Goal: Transaction & Acquisition: Book appointment/travel/reservation

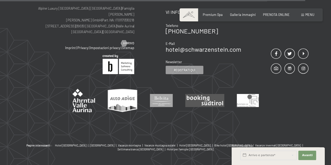
scroll to position [1684, 0]
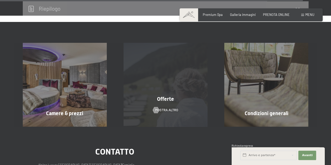
click at [179, 97] on div "Offerte mostra altro" at bounding box center [165, 85] width 101 height 84
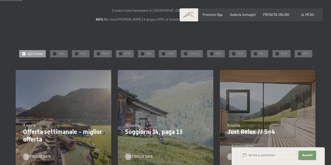
click at [25, 53] on div at bounding box center [23, 53] width 3 height 3
click at [56, 54] on div at bounding box center [54, 53] width 3 height 3
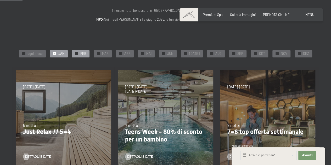
click at [77, 54] on div at bounding box center [76, 53] width 3 height 3
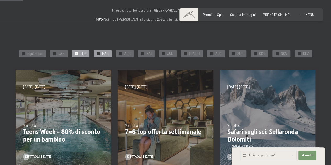
click at [99, 54] on div at bounding box center [98, 53] width 3 height 3
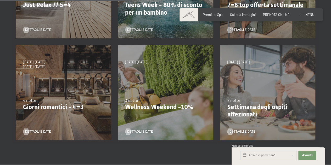
scroll to position [183, 0]
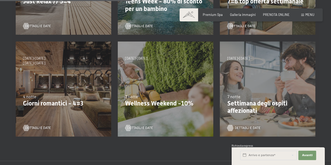
click at [242, 128] on span "Dettagli e Date" at bounding box center [248, 128] width 26 height 5
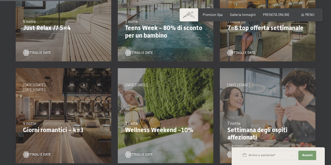
scroll to position [131, 0]
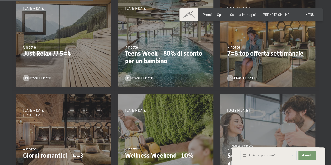
click at [150, 81] on div "27/9/2025-21/12/2025 10/1/2026-18/1/2026 31/1/2026-15/2/2026 7/3/2026-29/3/2026…" at bounding box center [165, 39] width 102 height 102
click at [152, 75] on div "Dettagli e Date" at bounding box center [164, 75] width 78 height 11
click at [151, 77] on span "Dettagli e Date" at bounding box center [145, 78] width 26 height 5
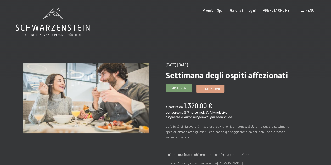
click at [182, 91] on link "Richiesta" at bounding box center [179, 88] width 26 height 8
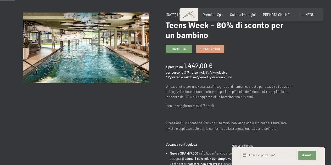
scroll to position [26, 0]
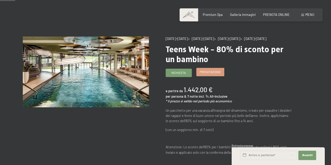
click at [206, 74] on span "Prenotazione" at bounding box center [210, 72] width 21 height 4
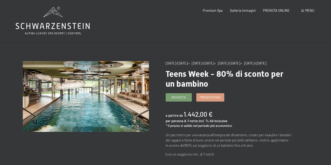
scroll to position [0, 0]
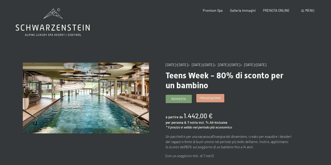
click at [215, 102] on link "Prenotazione" at bounding box center [210, 99] width 27 height 8
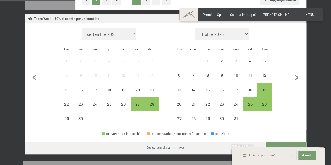
scroll to position [131, 0]
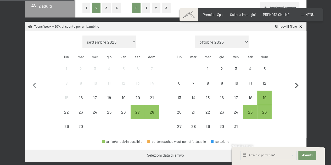
click at [299, 88] on icon "button" at bounding box center [296, 85] width 11 height 11
select select "2025-10-01"
select select "2025-11-01"
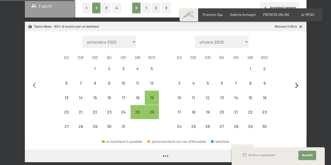
select select "2025-10-01"
select select "2025-11-01"
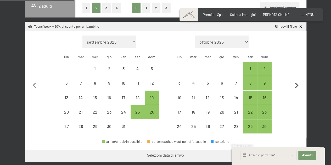
click at [299, 87] on icon "button" at bounding box center [296, 85] width 11 height 11
select select "2025-11-01"
select select "2025-12-01"
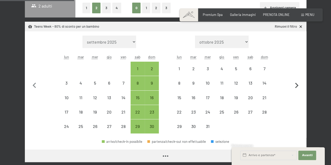
select select "2025-11-01"
select select "2025-12-01"
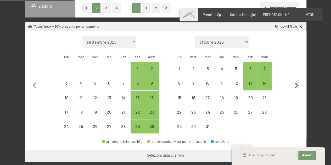
click at [299, 87] on icon "button" at bounding box center [296, 85] width 11 height 11
select select "2025-12-01"
select select "2026-01-01"
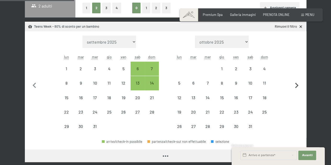
select select "2025-12-01"
select select "2026-01-01"
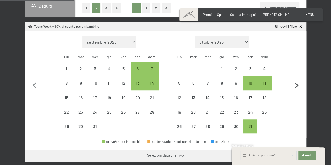
click at [299, 87] on icon "button" at bounding box center [296, 85] width 11 height 11
select select "2026-01-01"
select select "2026-02-01"
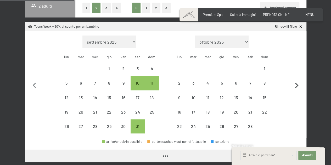
select select "2026-01-01"
select select "2026-02-01"
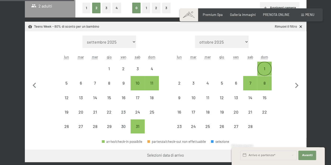
click at [270, 69] on div "1" at bounding box center [264, 73] width 13 height 13
select select "2026-01-01"
select select "2026-02-01"
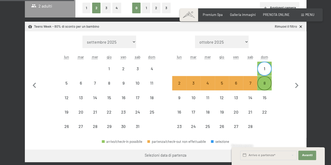
click at [266, 88] on div "8" at bounding box center [264, 87] width 13 height 13
select select "2026-01-01"
select select "2026-02-01"
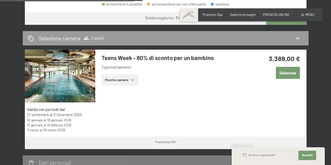
scroll to position [262, 0]
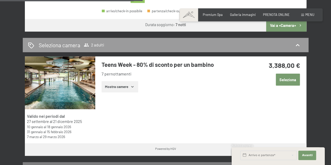
click at [137, 85] on button "Mostra camere" at bounding box center [120, 87] width 37 height 12
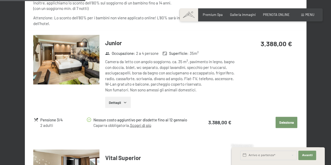
scroll to position [445, 0]
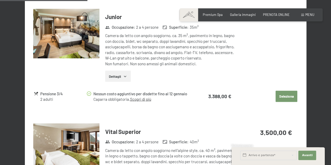
click at [125, 76] on icon "button" at bounding box center [125, 76] width 2 height 1
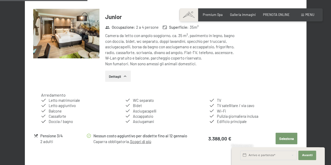
click at [125, 76] on icon "button" at bounding box center [125, 76] width 4 height 4
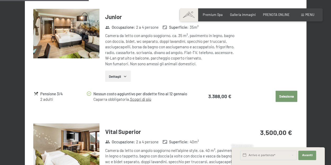
scroll to position [550, 0]
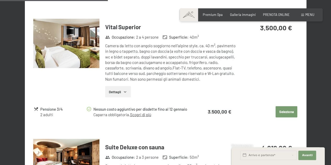
click at [56, 46] on img at bounding box center [66, 44] width 66 height 50
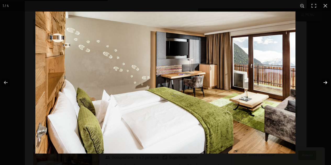
click at [327, 85] on button "button" at bounding box center [322, 83] width 18 height 26
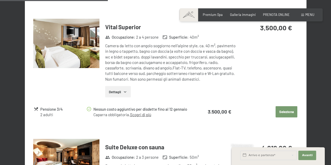
click at [0, 0] on button "button" at bounding box center [0, 0] width 0 height 0
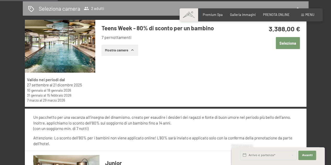
scroll to position [288, 0]
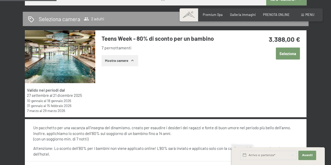
click at [125, 63] on button "Mostra camere" at bounding box center [120, 61] width 37 height 12
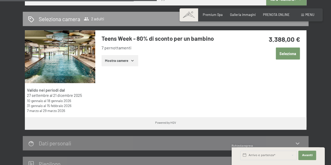
click at [117, 63] on button "Mostra camere" at bounding box center [120, 61] width 37 height 12
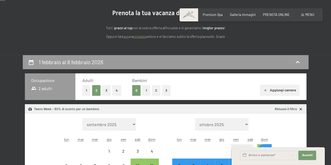
scroll to position [26, 0]
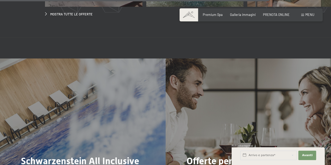
scroll to position [1405, 0]
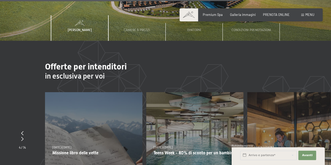
click at [307, 16] on span "Menu" at bounding box center [310, 15] width 9 height 4
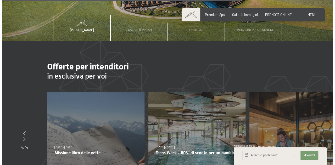
scroll to position [1414, 0]
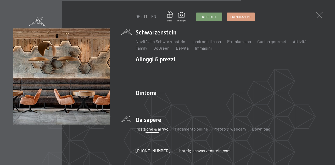
click at [150, 129] on link "Posizione & arrivo" at bounding box center [152, 129] width 33 height 5
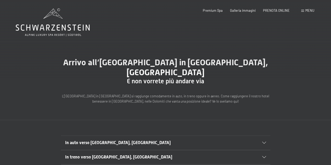
click at [308, 10] on span "Menu" at bounding box center [310, 10] width 9 height 4
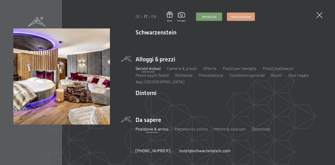
click at [153, 67] on link "Servizi inclusi" at bounding box center [148, 68] width 25 height 5
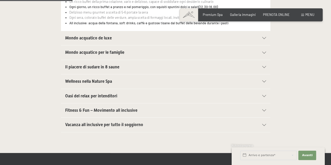
scroll to position [262, 0]
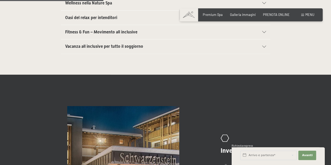
click at [237, 42] on div "Vacanza all inclusive per tutto il soggiorno" at bounding box center [165, 47] width 201 height 14
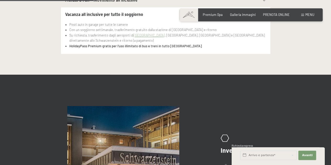
scroll to position [230, 0]
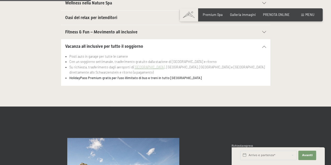
click at [84, 47] on span "Vacanza all inclusive per tutto il soggiorno" at bounding box center [104, 46] width 78 height 5
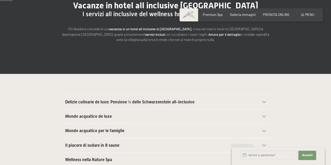
scroll to position [0, 0]
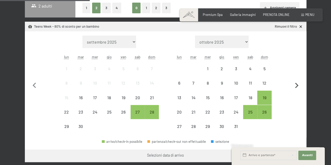
click at [298, 87] on icon "button" at bounding box center [296, 85] width 11 height 11
select select "[DATE]"
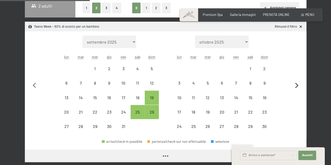
select select "[DATE]"
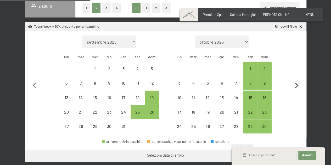
click at [298, 87] on icon "button" at bounding box center [296, 85] width 11 height 11
select select "[DATE]"
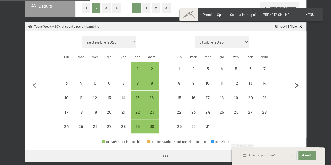
select select "[DATE]"
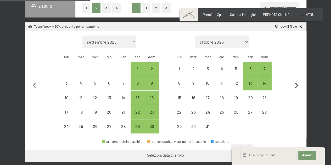
click at [298, 87] on icon "button" at bounding box center [296, 85] width 11 height 11
select select "[DATE]"
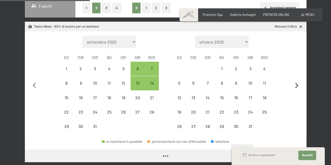
select select "[DATE]"
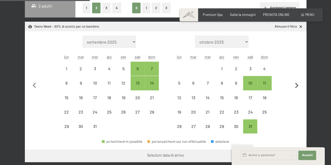
click at [298, 87] on icon "button" at bounding box center [296, 85] width 11 height 11
select select "[DATE]"
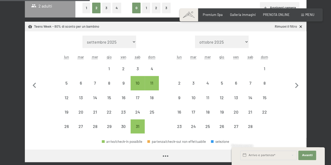
select select "[DATE]"
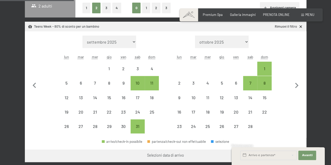
scroll to position [52, 0]
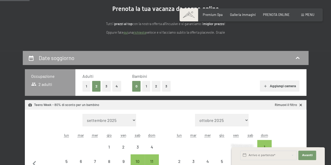
click at [148, 89] on button "1" at bounding box center [146, 86] width 8 height 11
select select "[DATE]"
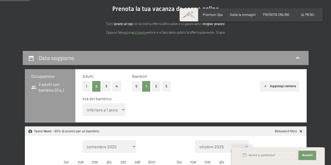
select select "[DATE]"
click at [120, 111] on select "inferiore a 1 anno 1 anno 2 anni 3 anni 4 anni 5 anni 6 anni 7 anni 8 anni 9 an…" at bounding box center [103, 110] width 43 height 13
select select "8"
click at [82, 104] on select "inferiore a 1 anno 1 anno 2 anni 3 anni 4 anni 5 anni 6 anni 7 anni 8 anni 9 an…" at bounding box center [103, 110] width 43 height 13
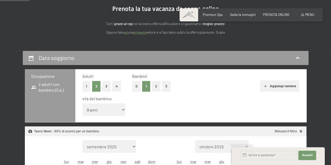
select select "[DATE]"
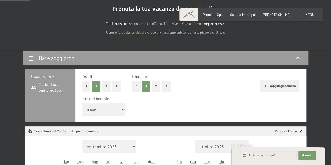
select select "[DATE]"
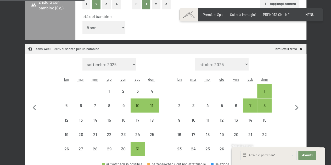
scroll to position [157, 0]
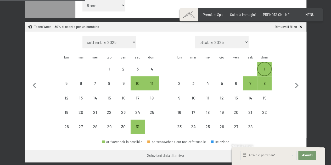
click at [269, 69] on div "1" at bounding box center [264, 73] width 13 height 13
select select "[DATE]"
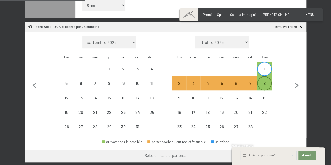
click at [264, 84] on div "8" at bounding box center [264, 87] width 13 height 13
select select "[DATE]"
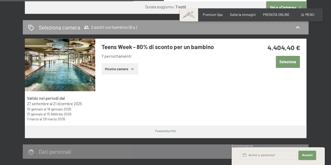
scroll to position [314, 0]
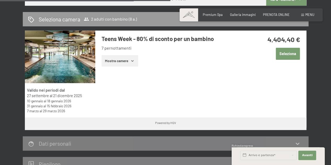
click at [137, 62] on button "Mostra camere" at bounding box center [120, 61] width 37 height 12
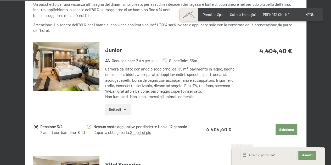
scroll to position [445, 0]
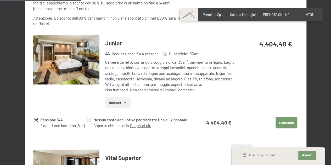
click at [126, 105] on button "Dettagli" at bounding box center [117, 103] width 25 height 12
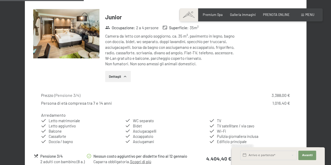
scroll to position [524, 0]
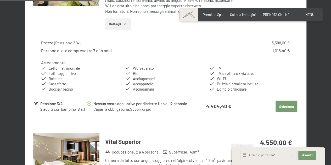
click at [284, 105] on button "Seleziona" at bounding box center [287, 107] width 22 height 12
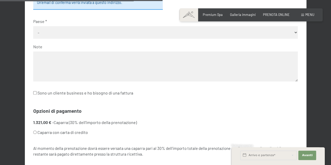
scroll to position [339, 0]
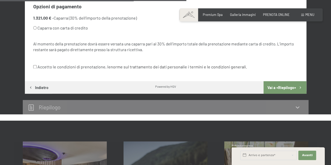
click at [34, 87] on button "Indietro" at bounding box center [38, 87] width 27 height 13
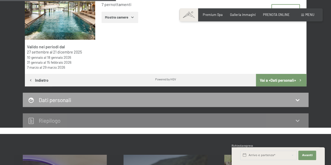
scroll to position [77, 0]
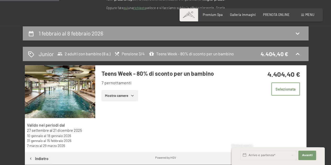
click at [132, 96] on span "Consenso marketing*" at bounding box center [135, 97] width 40 height 5
click at [112, 96] on input "Consenso marketing*" at bounding box center [109, 97] width 5 height 5
checkbox input "false"
click at [132, 95] on icon "button" at bounding box center [132, 96] width 4 height 4
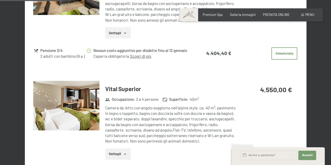
scroll to position [234, 0]
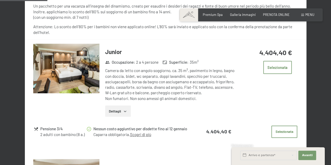
click at [120, 107] on button "Dettagli" at bounding box center [117, 112] width 25 height 12
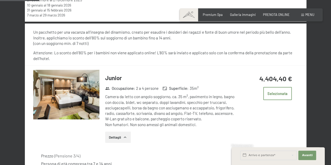
scroll to position [156, 0]
